Goal: Information Seeking & Learning: Understand process/instructions

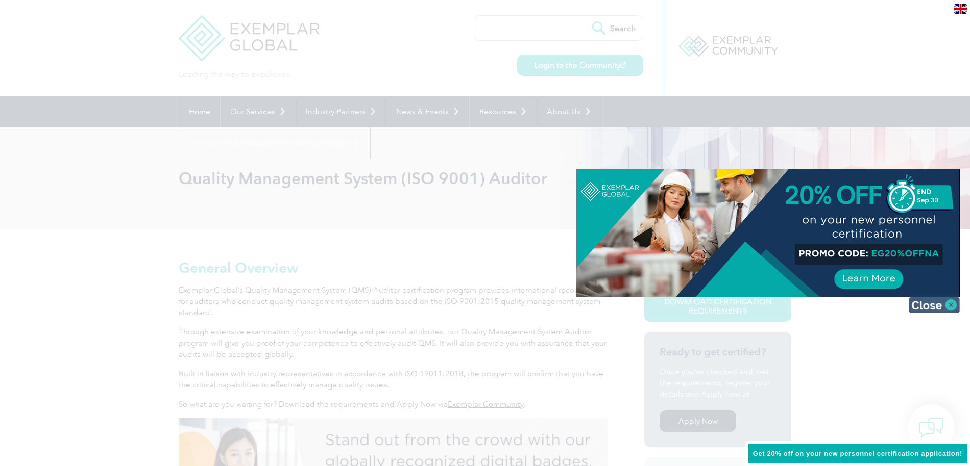
click at [933, 308] on img at bounding box center [933, 305] width 51 height 15
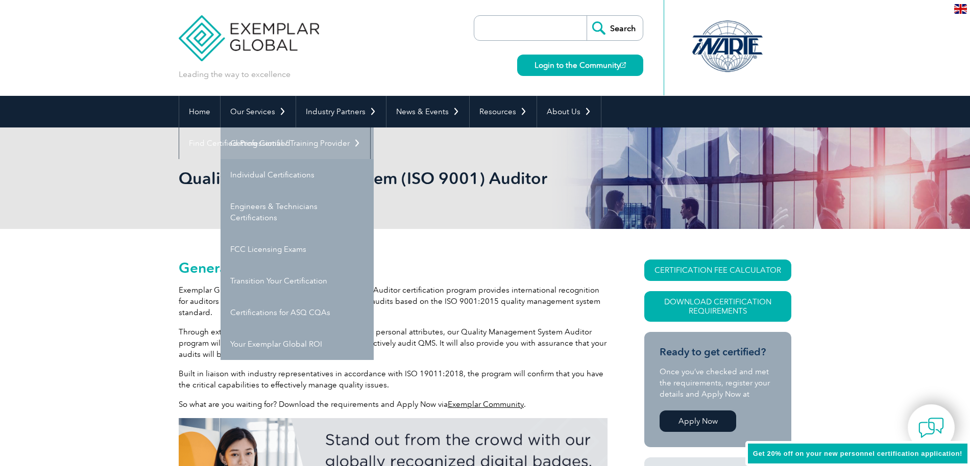
click at [262, 143] on link "Getting Certified" at bounding box center [296, 144] width 153 height 32
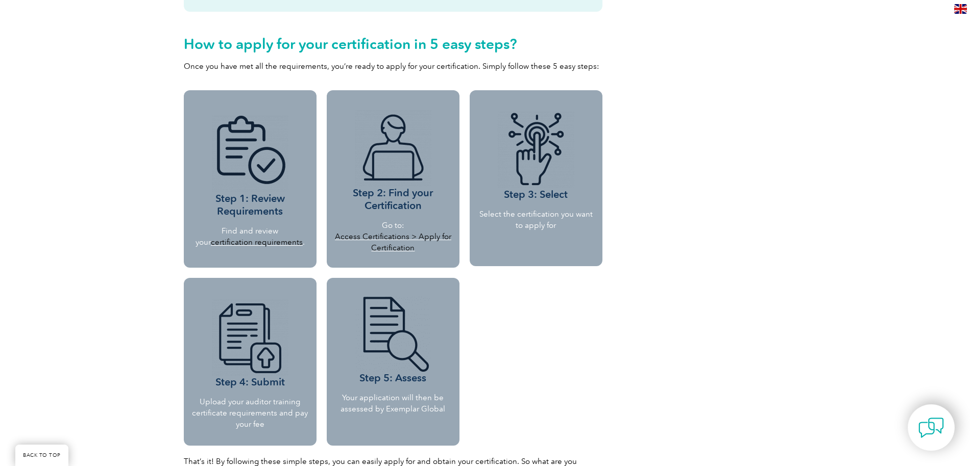
scroll to position [854, 0]
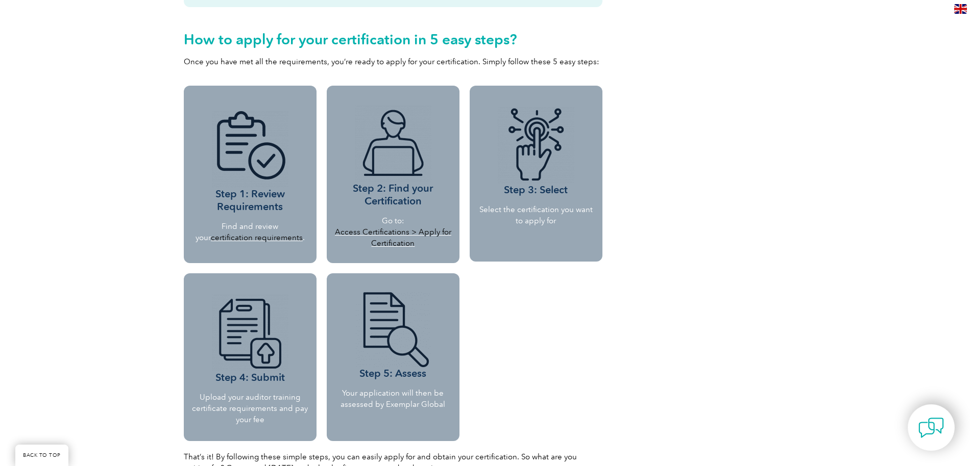
click at [290, 236] on link "certification requirements" at bounding box center [257, 237] width 92 height 9
